Goal: Task Accomplishment & Management: Complete application form

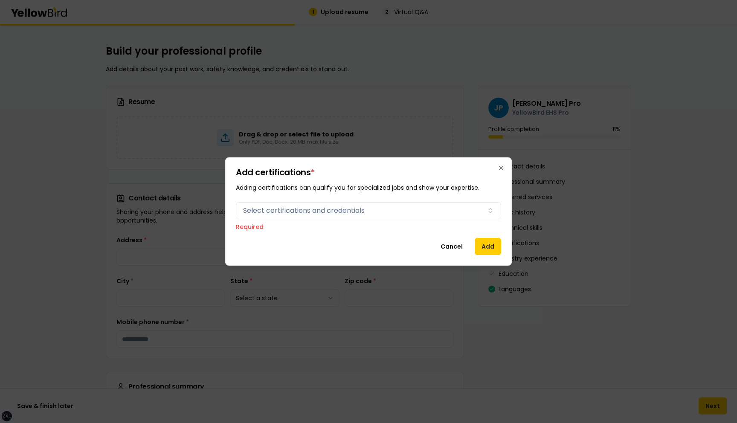
scroll to position [612, 0]
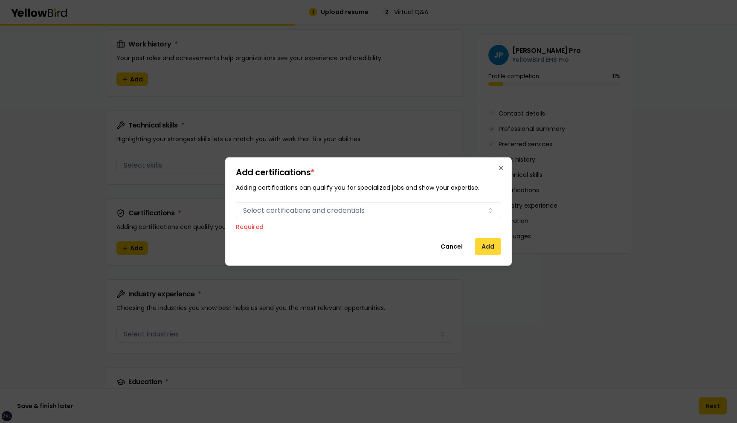
click at [482, 245] on button "Add" at bounding box center [488, 246] width 26 height 17
click at [445, 245] on button "Cancel" at bounding box center [452, 246] width 36 height 17
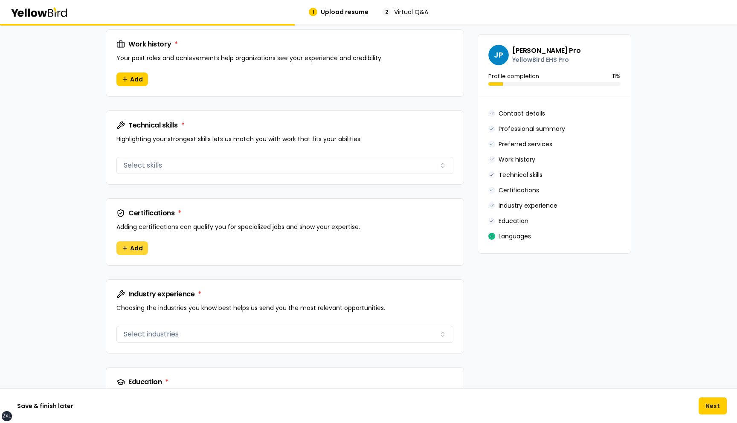
click at [130, 252] on span "Add" at bounding box center [136, 248] width 13 height 9
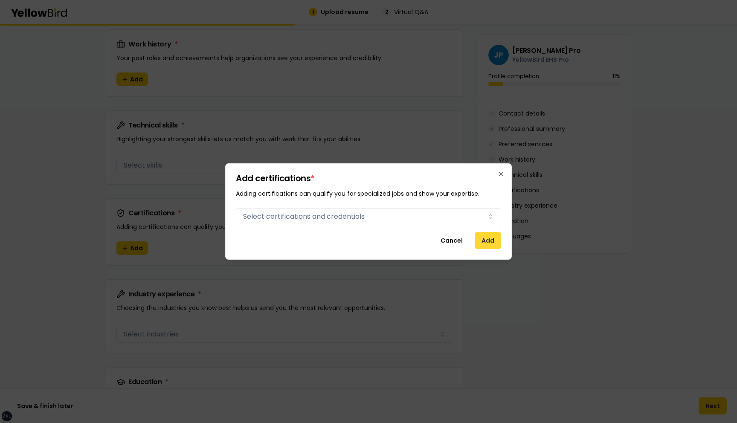
click at [486, 240] on button "Add" at bounding box center [488, 240] width 26 height 17
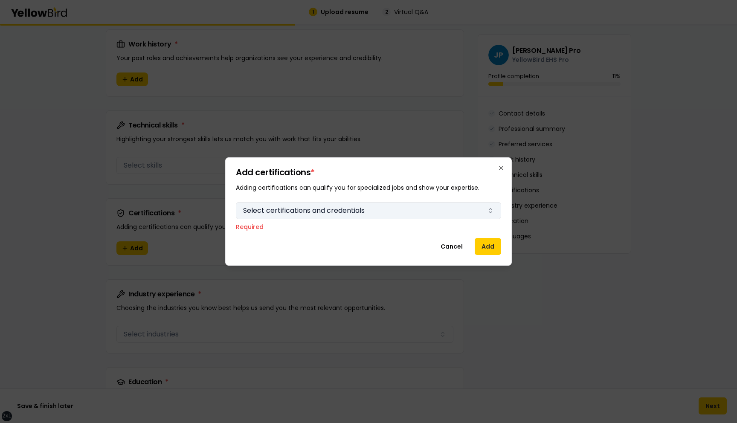
click at [463, 207] on button "Select certifications and credentials" at bounding box center [368, 210] width 265 height 17
click at [460, 174] on h2 "Add certifications *" at bounding box center [368, 172] width 265 height 9
click at [451, 246] on button "Cancel" at bounding box center [452, 246] width 36 height 17
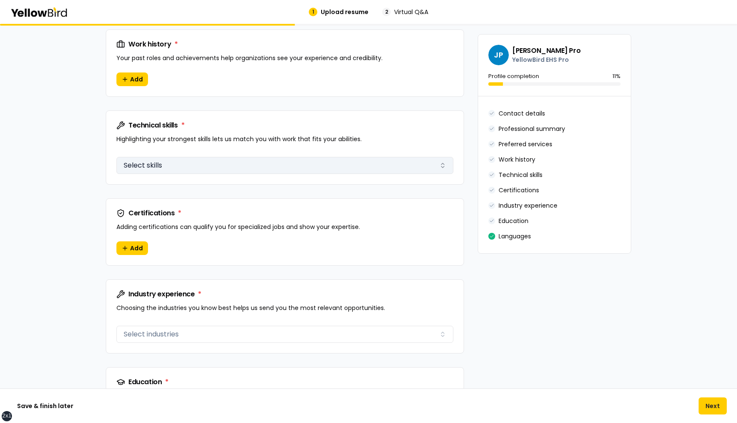
click at [263, 168] on button "Select skills" at bounding box center [284, 165] width 337 height 17
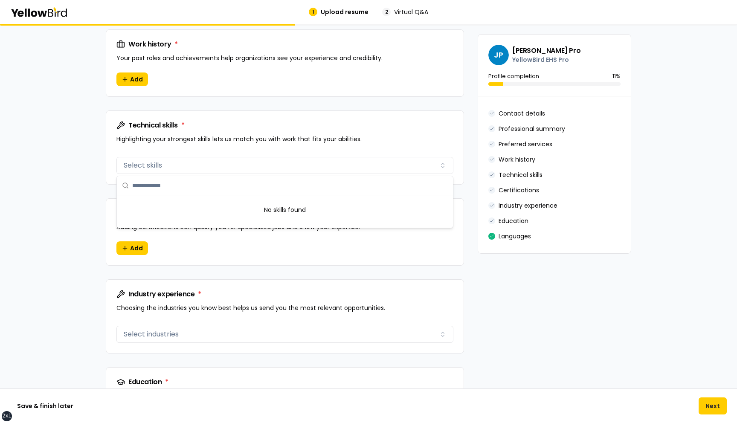
click at [260, 183] on input "text" at bounding box center [290, 185] width 316 height 19
click at [114, 208] on div "Certifications * Adding certifications can qualify you for specialized jobs and…" at bounding box center [284, 220] width 357 height 43
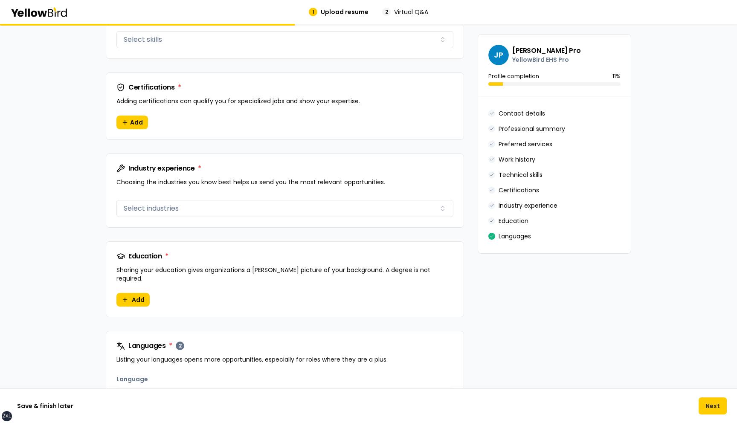
scroll to position [747, 0]
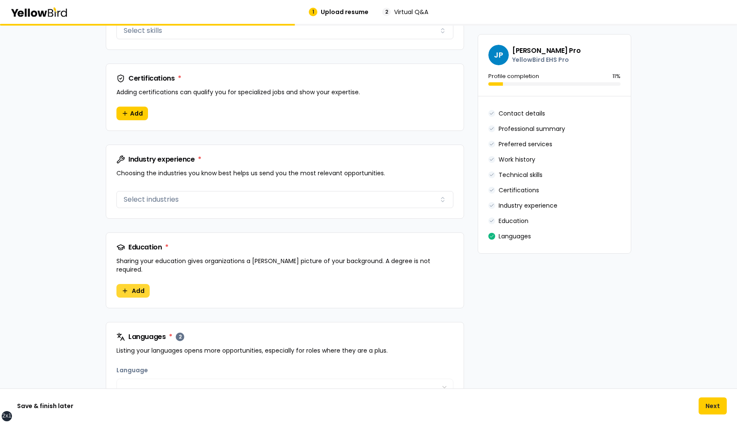
click at [130, 284] on button "Add" at bounding box center [132, 291] width 33 height 14
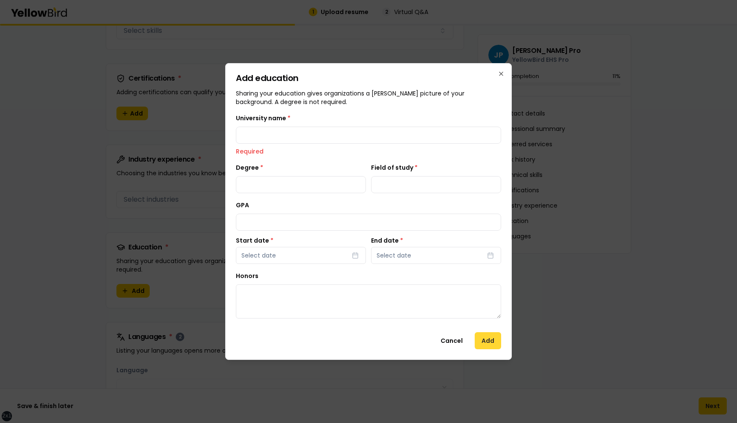
click at [494, 342] on button "Add" at bounding box center [488, 340] width 26 height 17
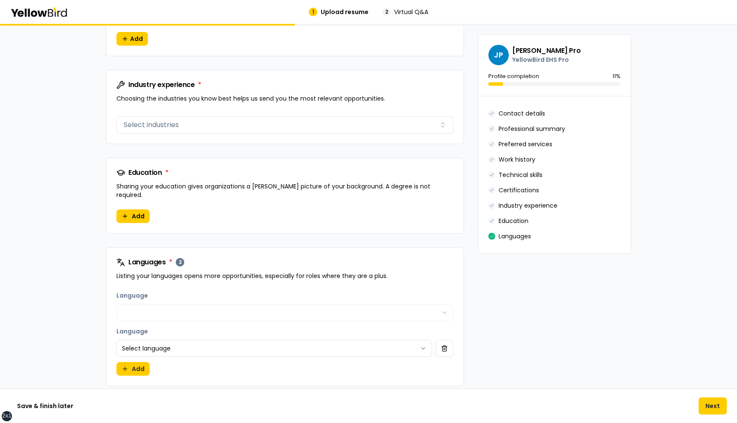
scroll to position [862, 0]
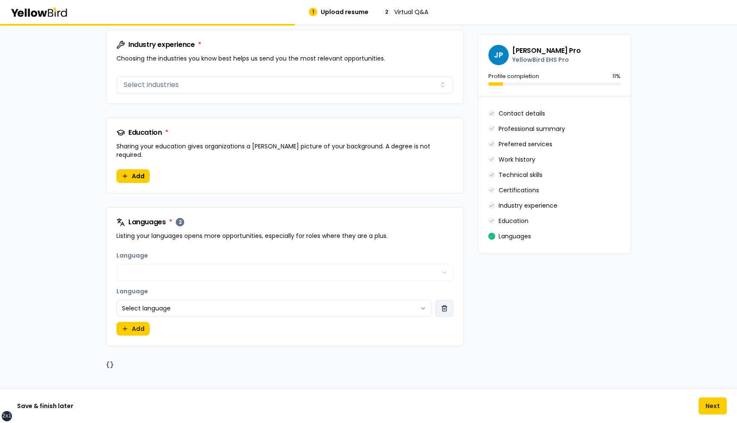
click at [447, 300] on button "button" at bounding box center [444, 308] width 18 height 17
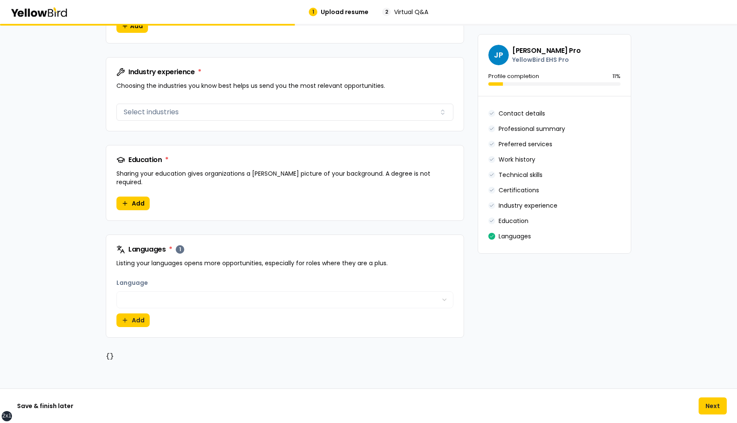
scroll to position [826, 0]
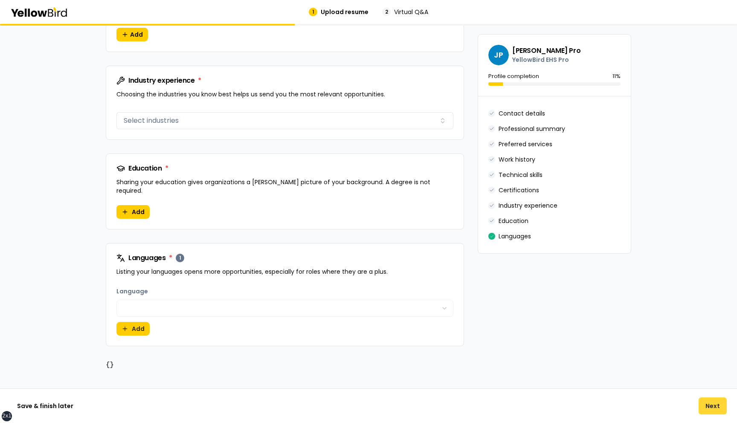
click at [708, 402] on button "Next" at bounding box center [713, 405] width 28 height 17
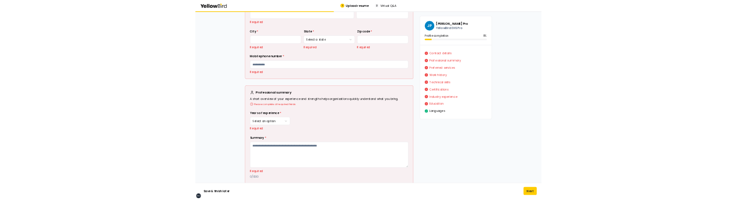
scroll to position [0, 0]
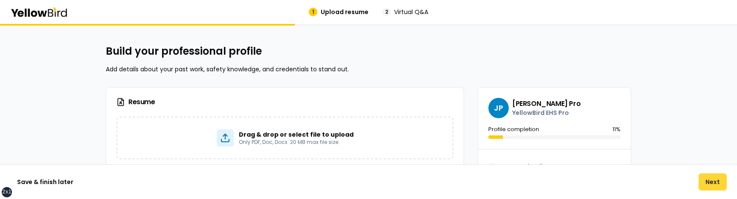
click at [707, 181] on button "Next" at bounding box center [713, 181] width 28 height 17
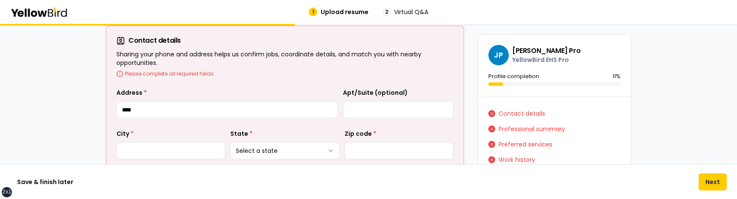
type input "****"
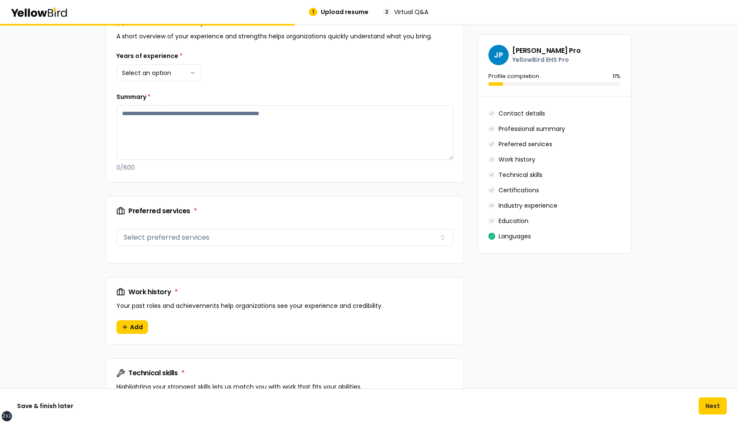
scroll to position [437, 0]
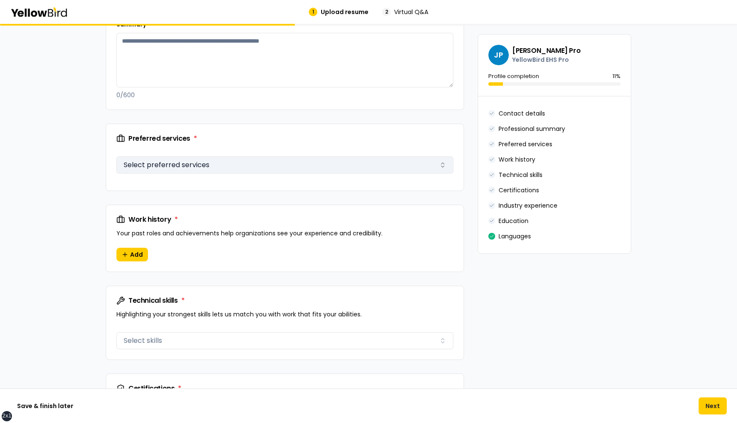
click at [208, 162] on button "Select preferred services" at bounding box center [284, 165] width 337 height 17
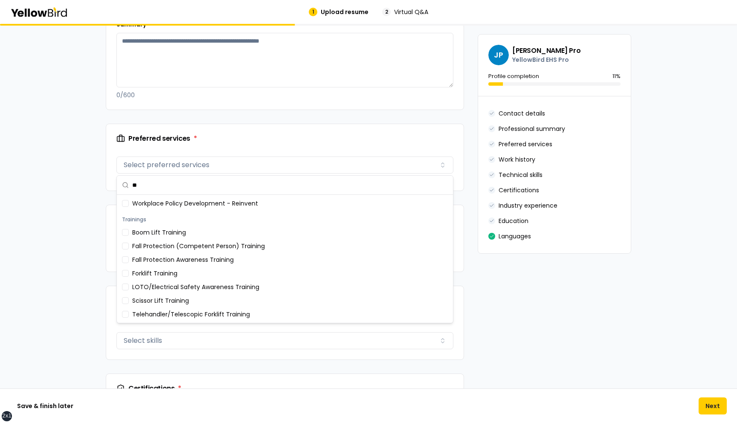
scroll to position [0, 0]
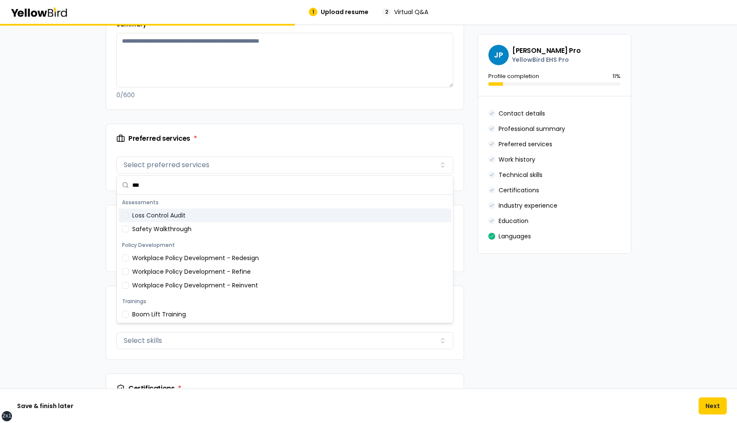
type input "****"
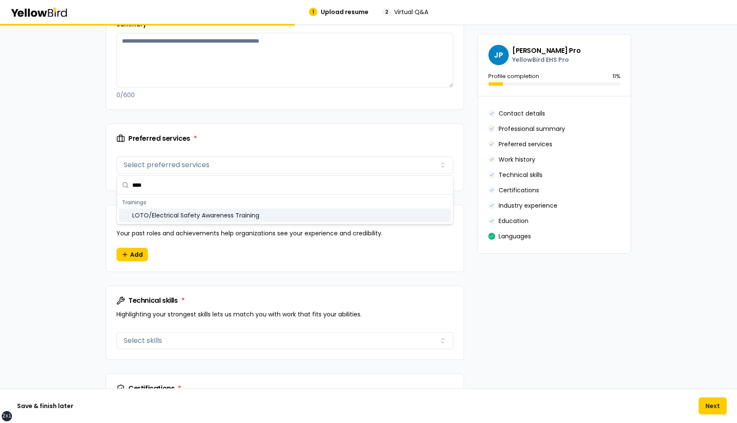
click at [73, 198] on div "**********" at bounding box center [368, 203] width 737 height 1233
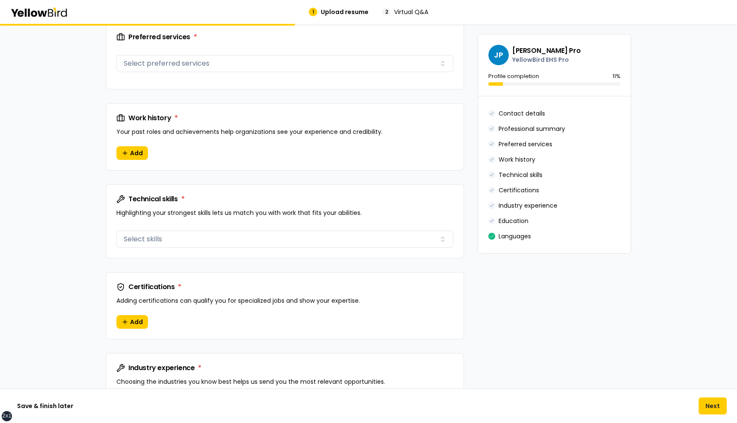
scroll to position [543, 0]
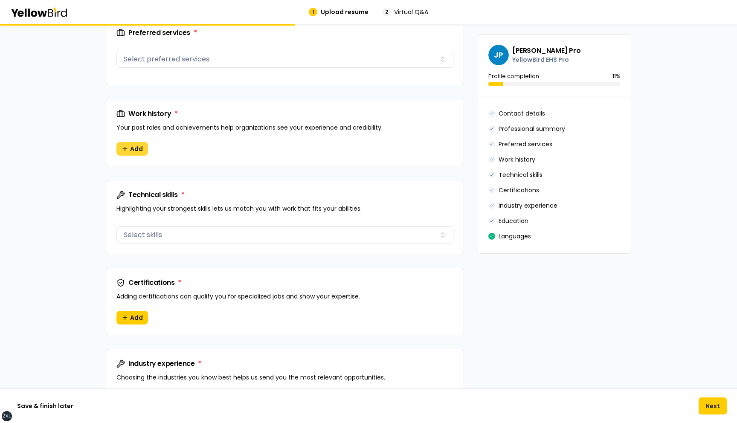
click at [135, 153] on span "Add" at bounding box center [136, 149] width 13 height 9
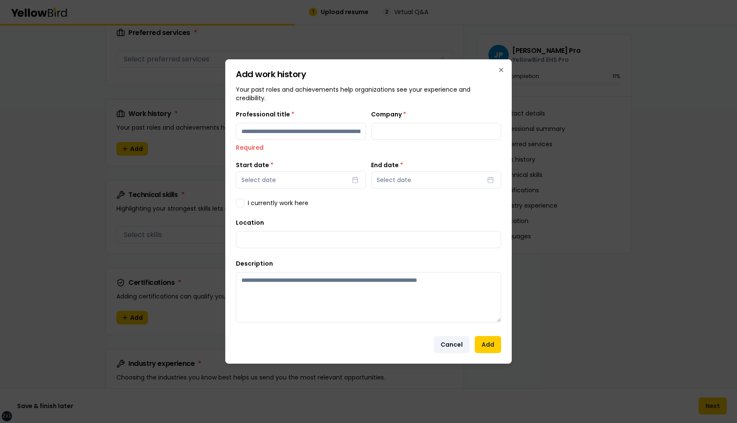
click at [453, 198] on button "Cancel" at bounding box center [452, 344] width 36 height 17
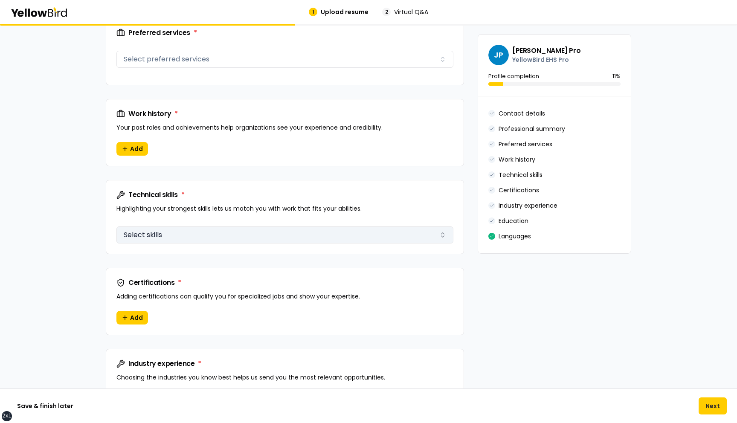
click at [181, 198] on button "Select skills" at bounding box center [284, 234] width 337 height 17
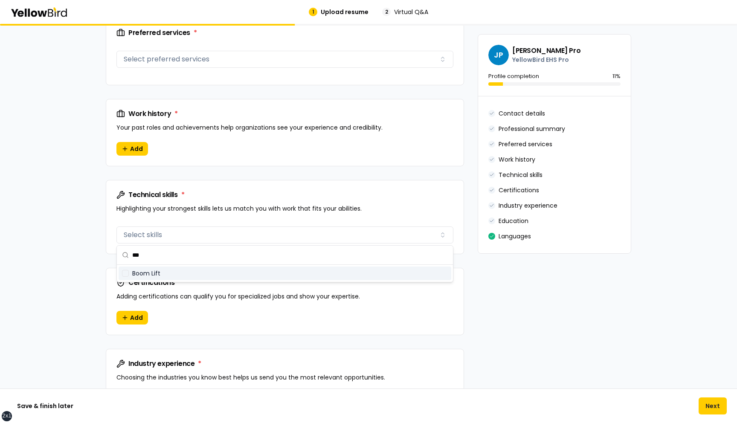
type input "****"
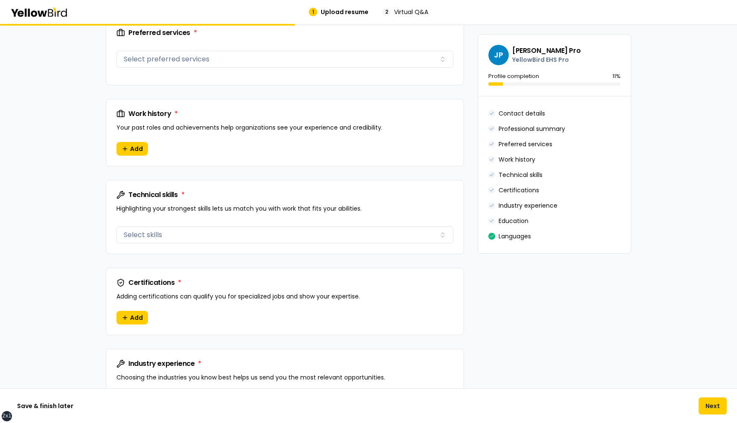
click at [42, 198] on div "**********" at bounding box center [368, 97] width 737 height 1233
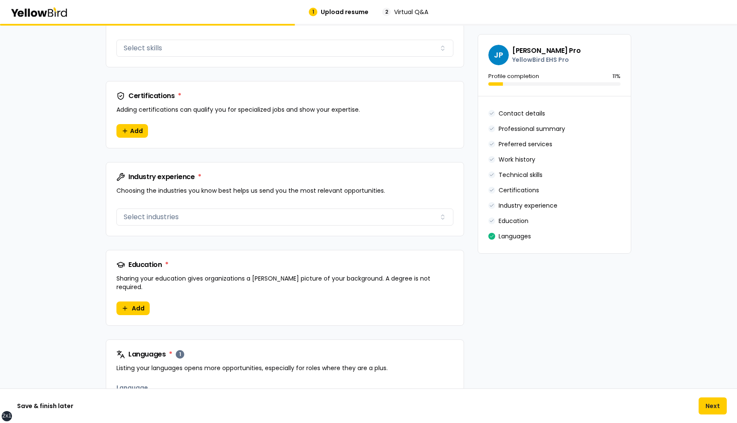
scroll to position [752, 0]
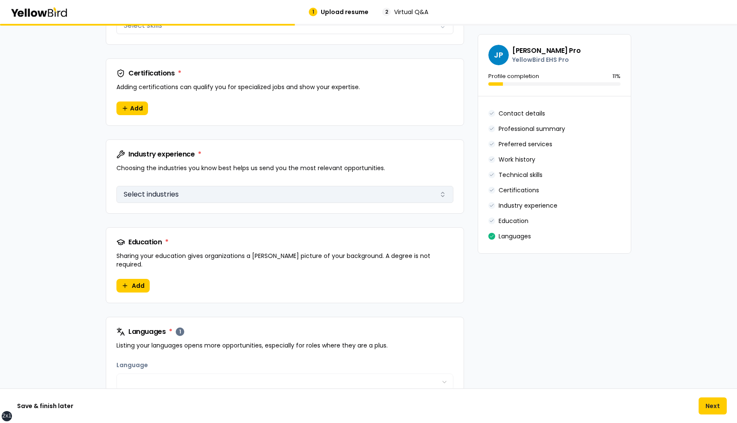
click at [183, 192] on button "Select industries" at bounding box center [284, 194] width 337 height 17
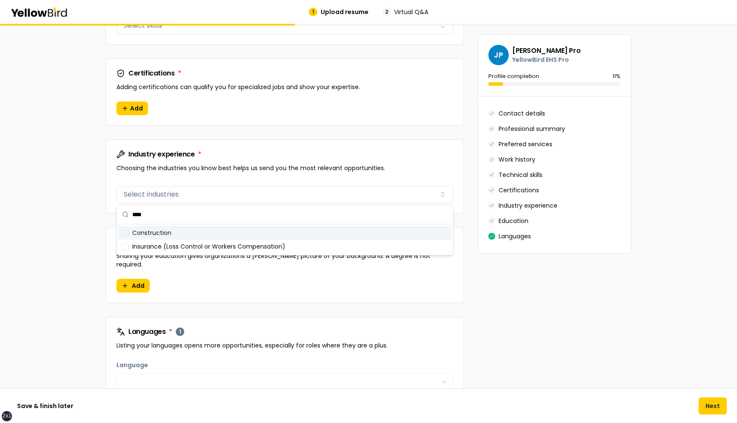
type input "*****"
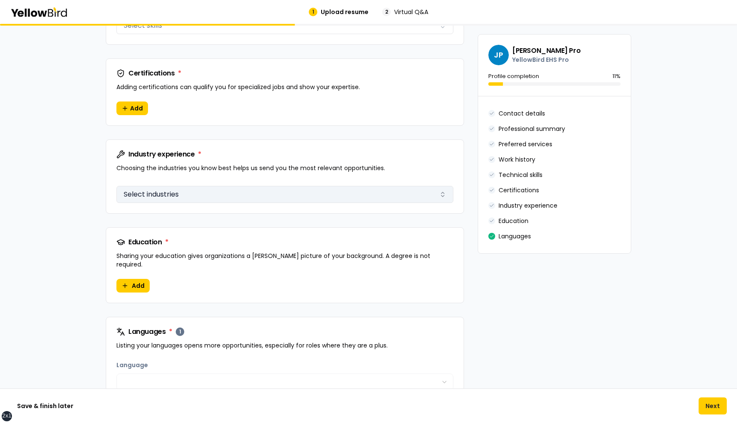
click at [200, 197] on button "Select industries" at bounding box center [284, 194] width 337 height 17
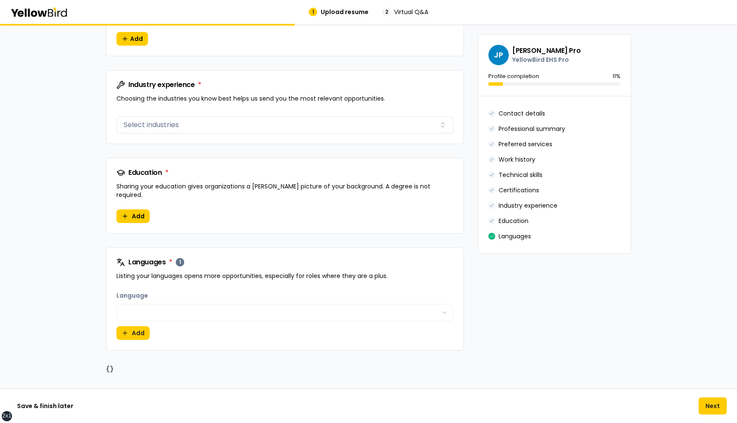
scroll to position [826, 0]
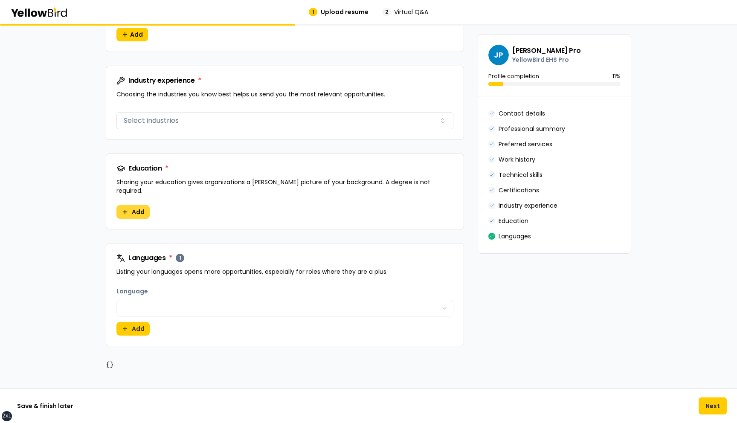
click at [127, 198] on button "Add" at bounding box center [132, 212] width 33 height 14
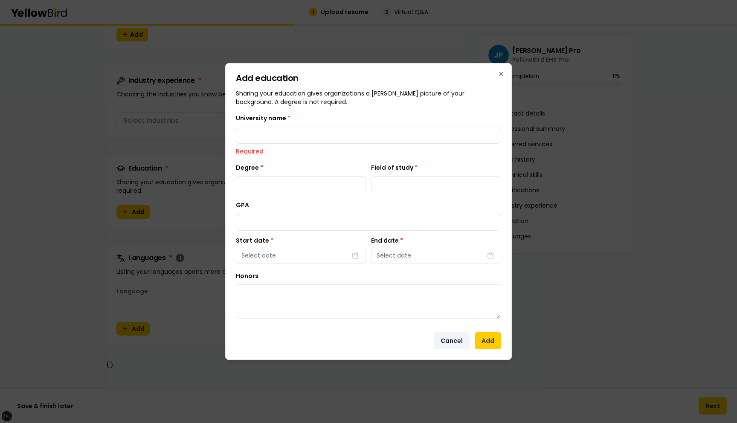
click at [447, 198] on button "Cancel" at bounding box center [452, 340] width 36 height 17
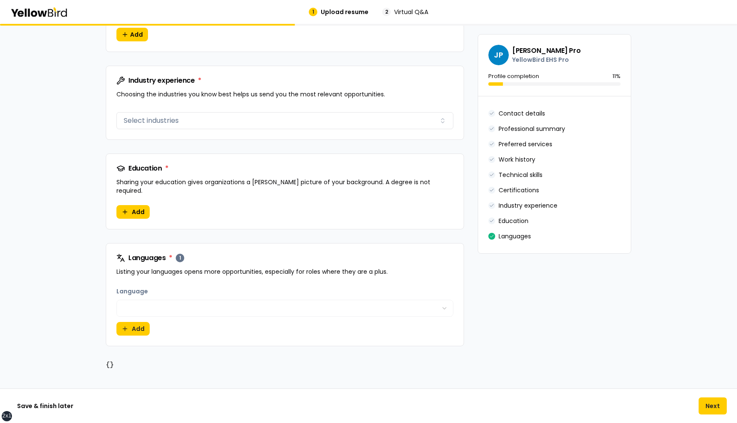
scroll to position [0, 0]
